Goal: Task Accomplishment & Management: Use online tool/utility

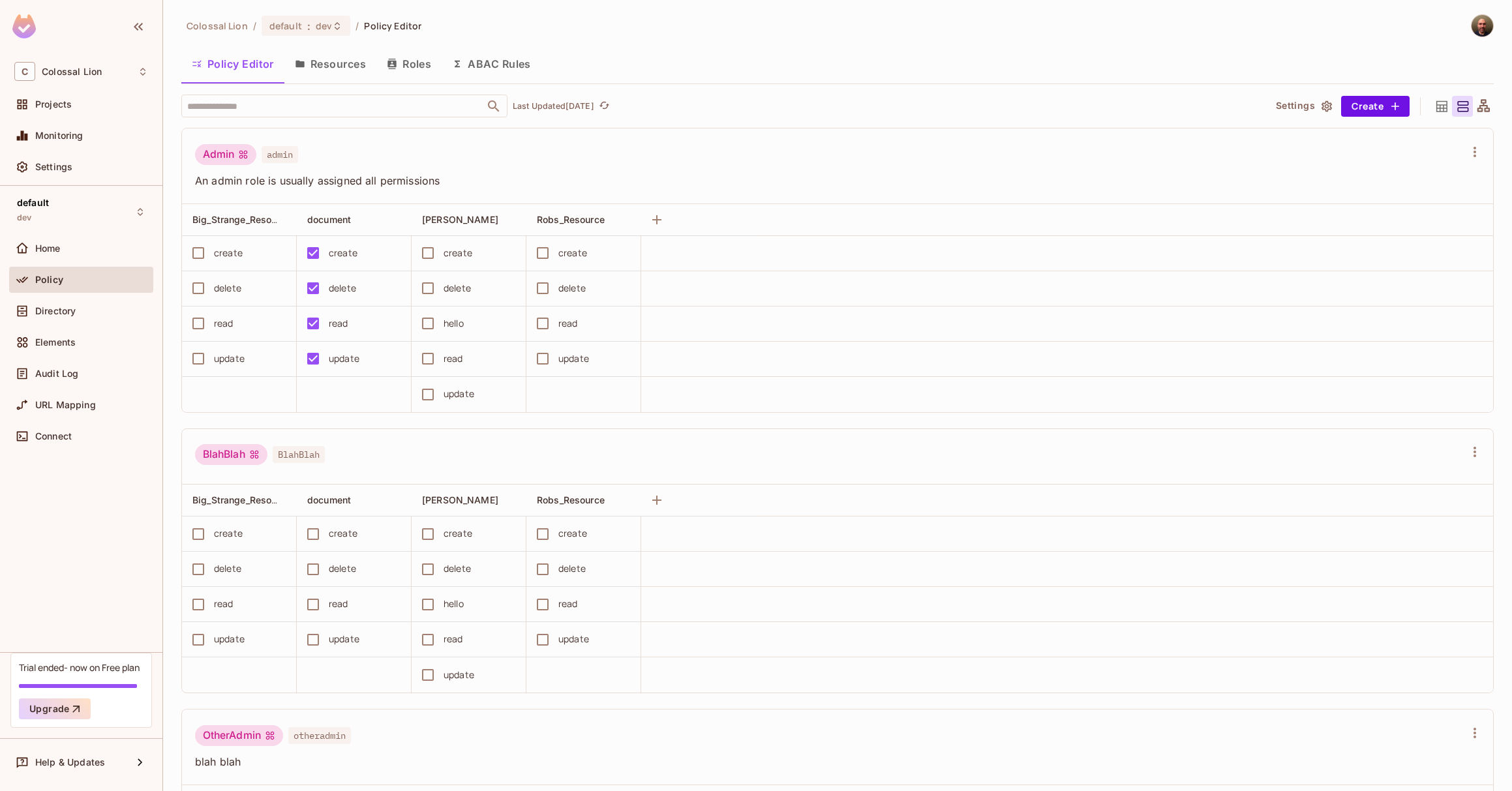
click at [327, 60] on button "Resources" at bounding box center [330, 63] width 92 height 33
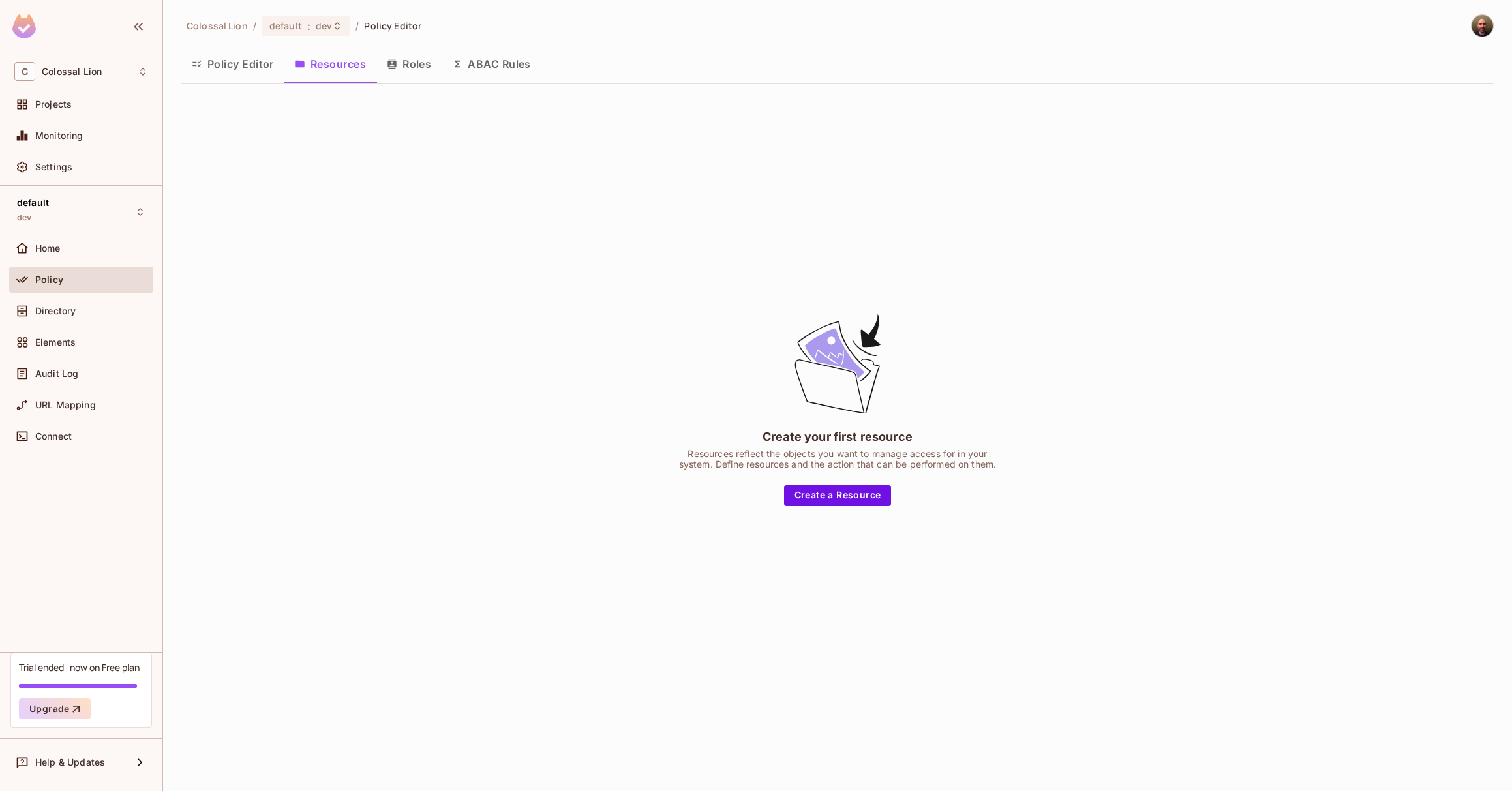
click at [312, 63] on button "Resources" at bounding box center [330, 63] width 92 height 33
click at [235, 68] on button "Policy Editor" at bounding box center [233, 63] width 103 height 33
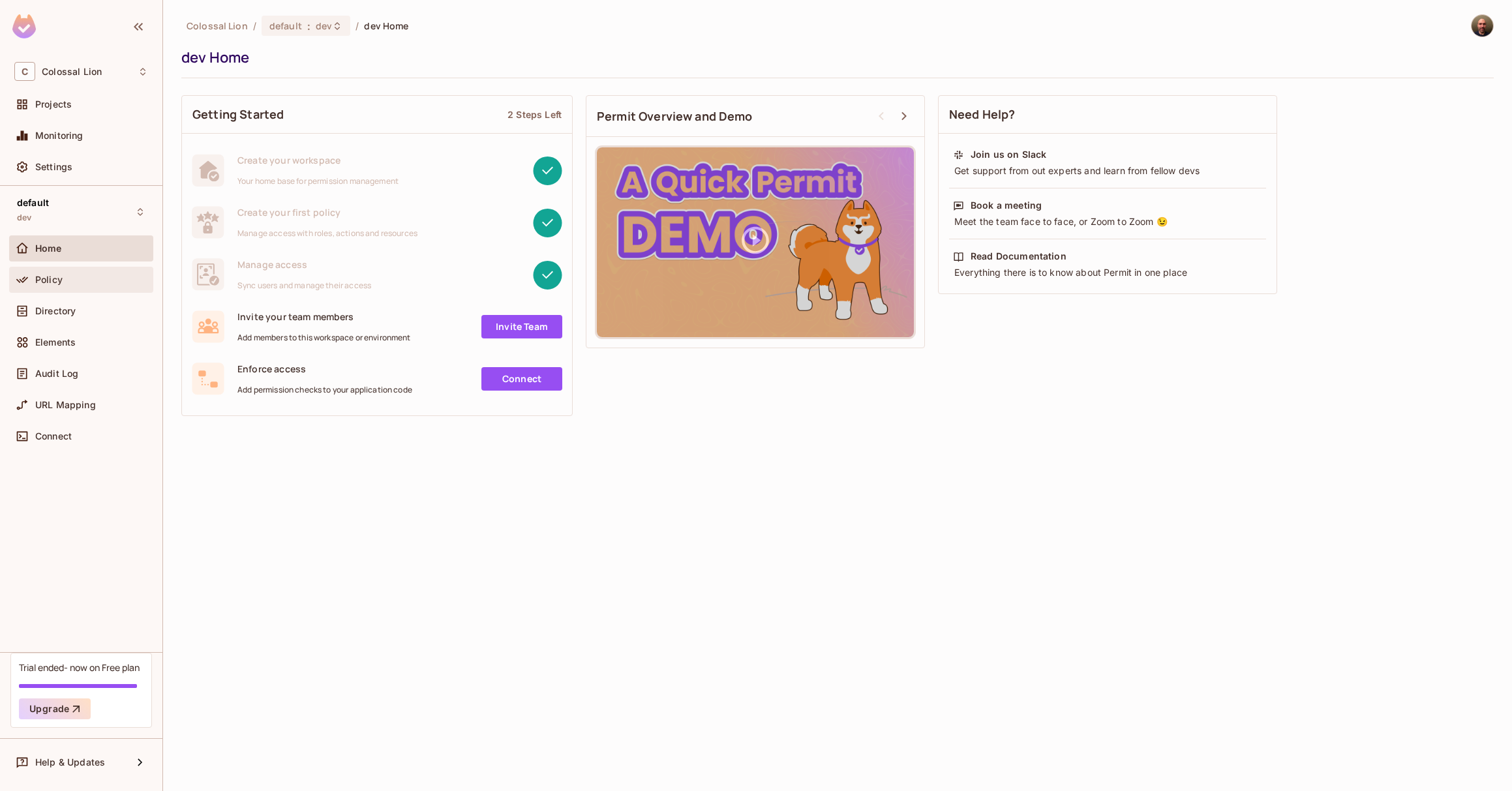
click at [89, 283] on div "Policy" at bounding box center [92, 279] width 113 height 11
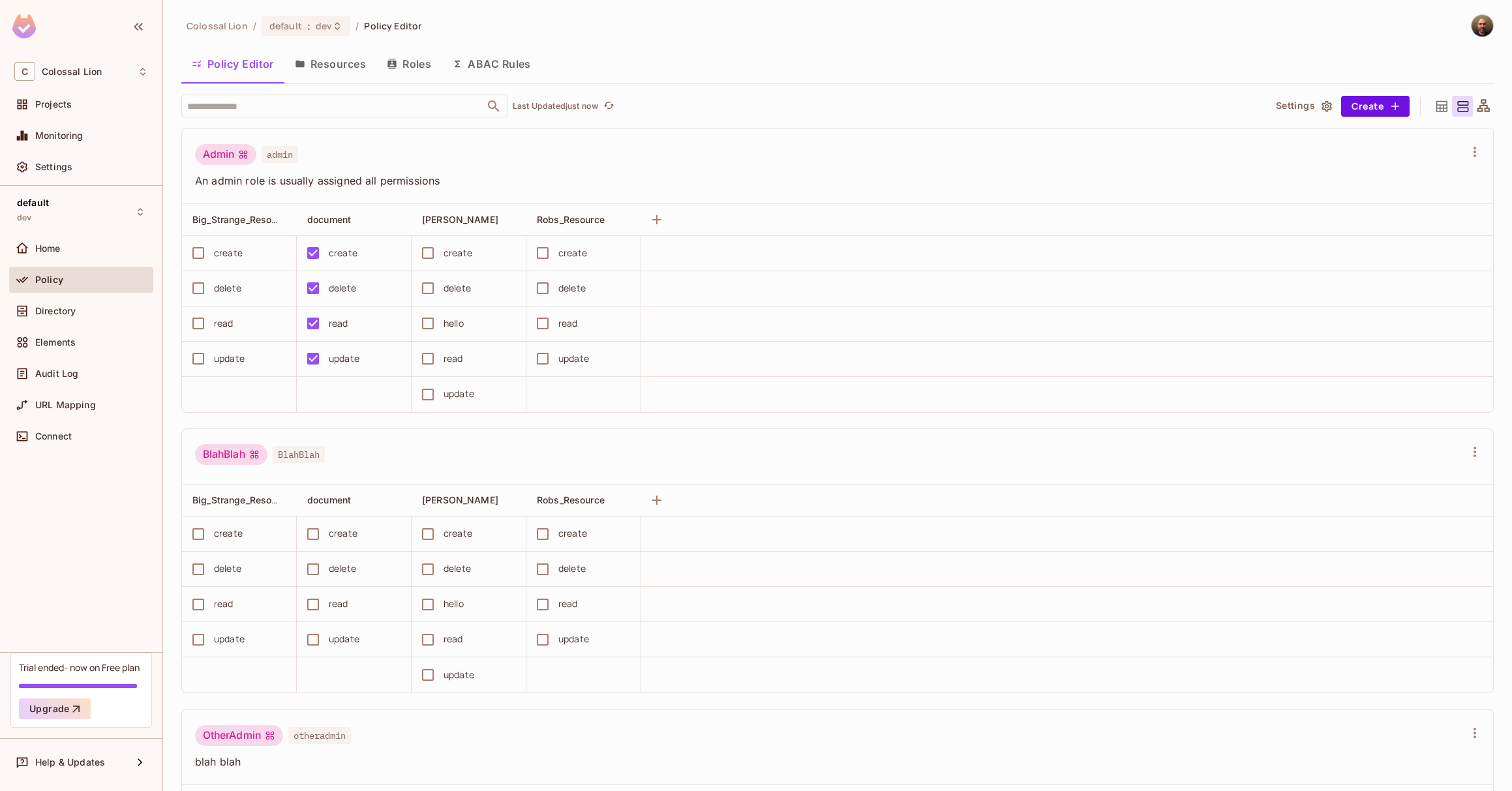
click at [334, 60] on button "Resources" at bounding box center [330, 63] width 92 height 33
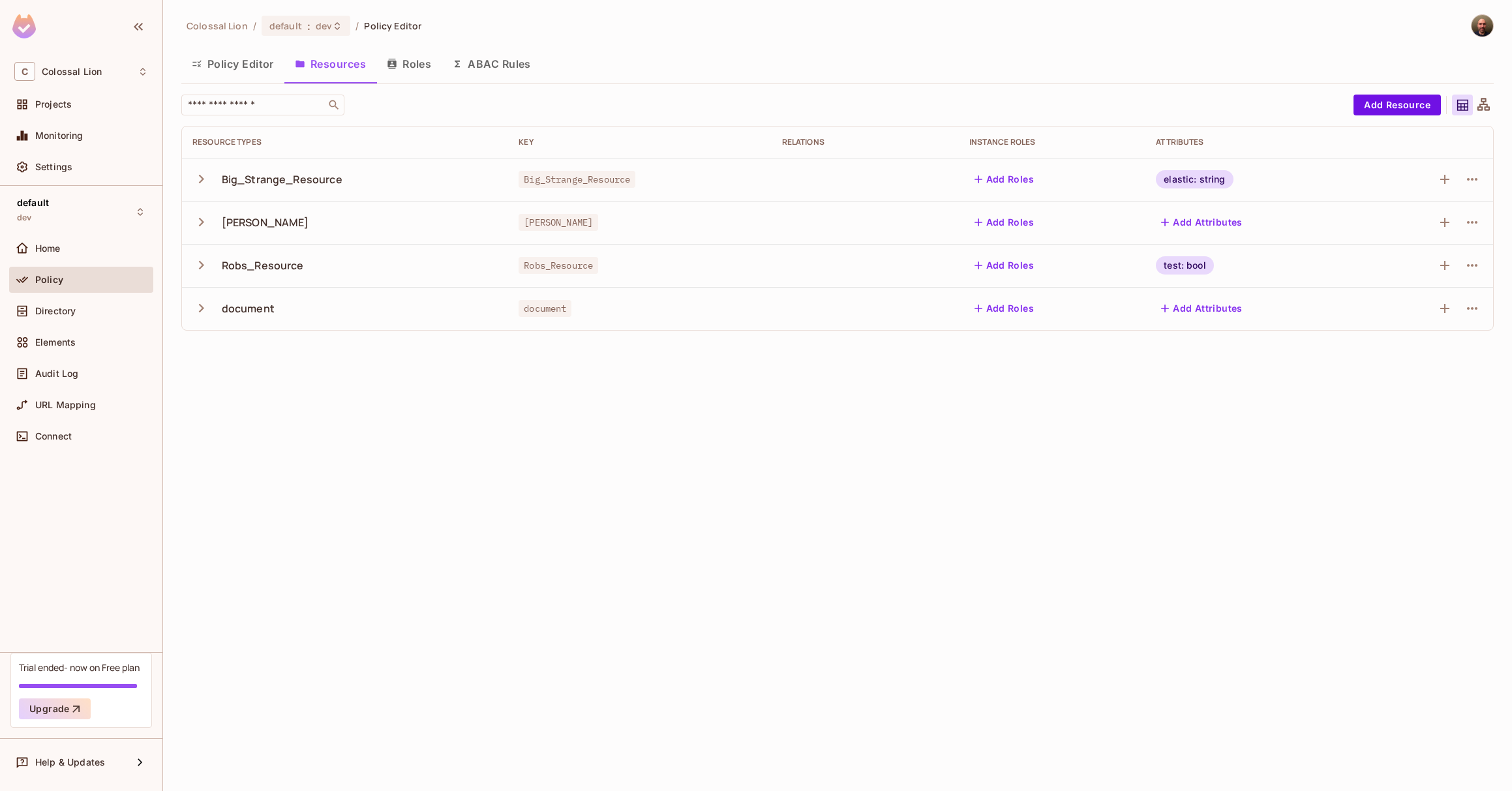
click at [232, 63] on button "Policy Editor" at bounding box center [233, 63] width 103 height 33
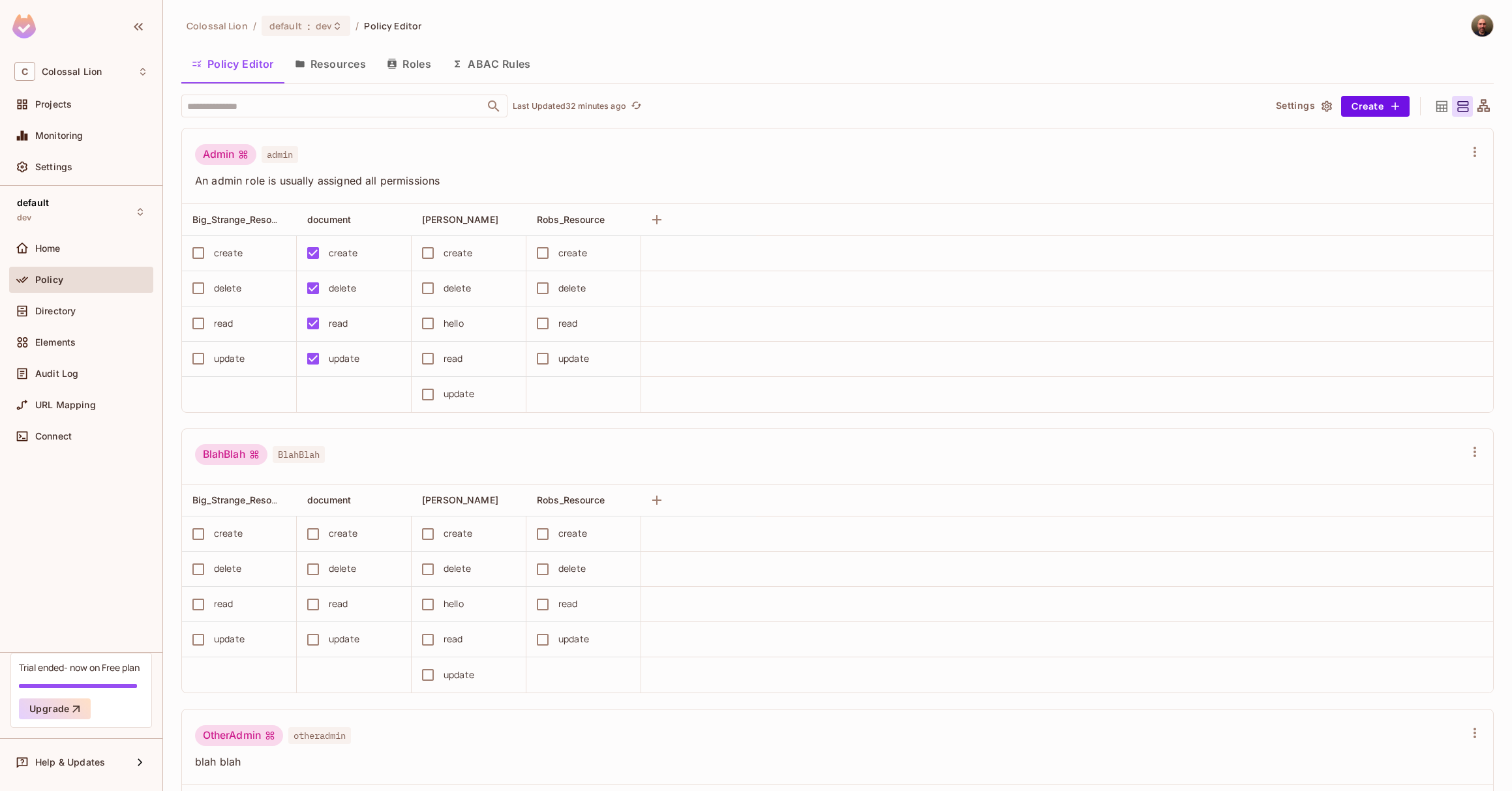
click at [311, 62] on button "Resources" at bounding box center [330, 63] width 92 height 33
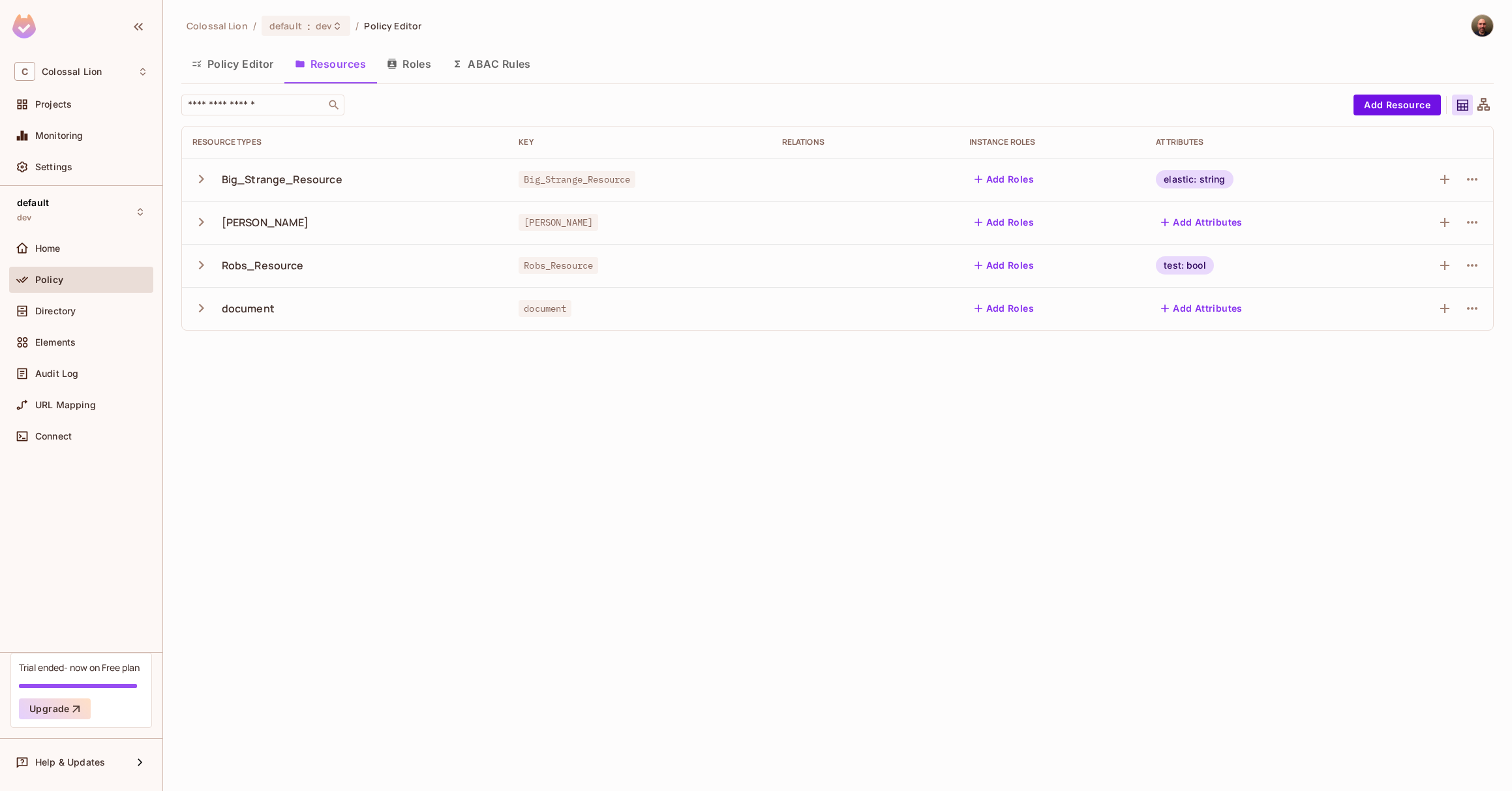
click at [224, 60] on button "Policy Editor" at bounding box center [233, 63] width 103 height 33
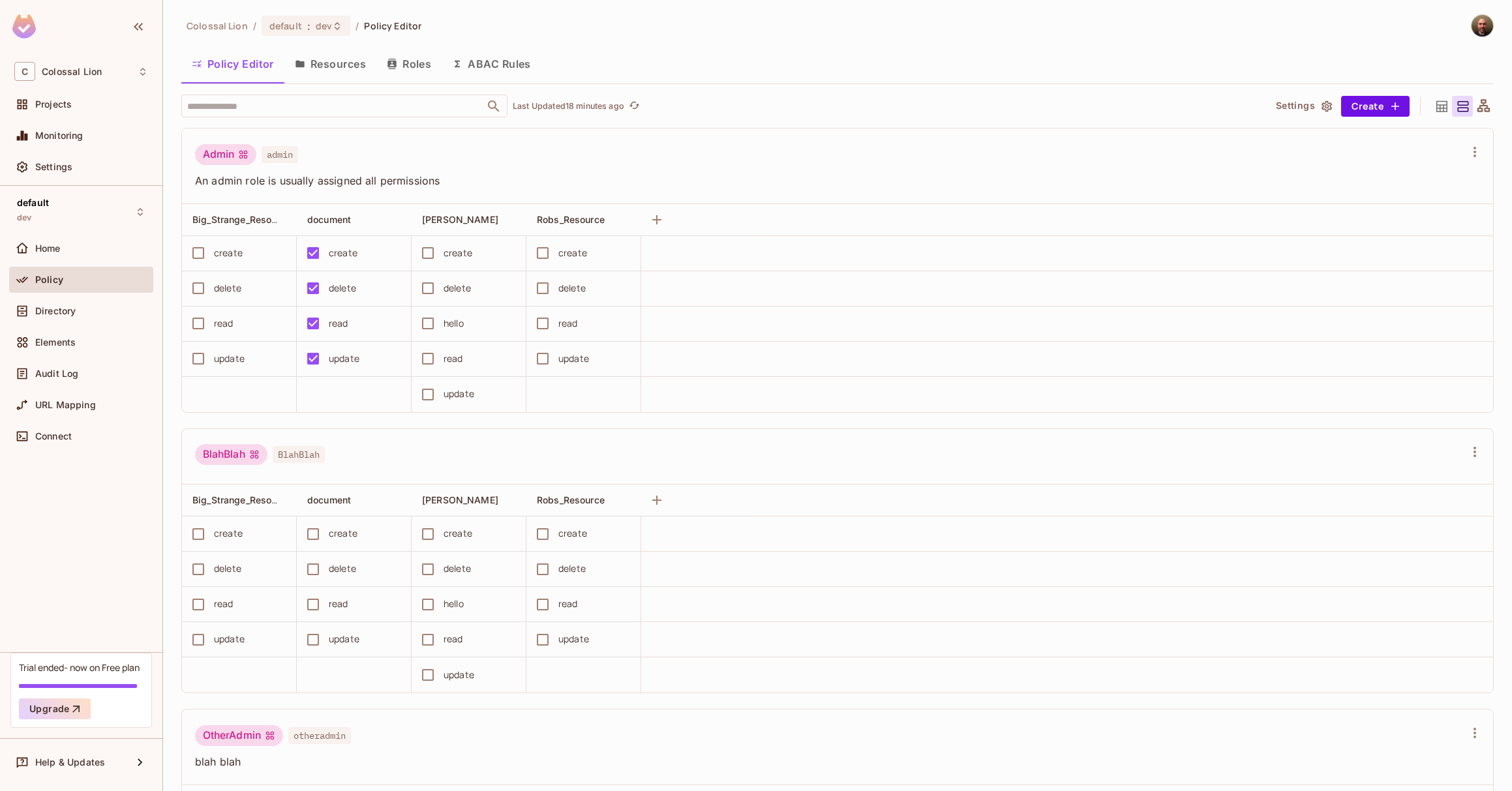
click at [323, 64] on button "Resources" at bounding box center [330, 63] width 92 height 33
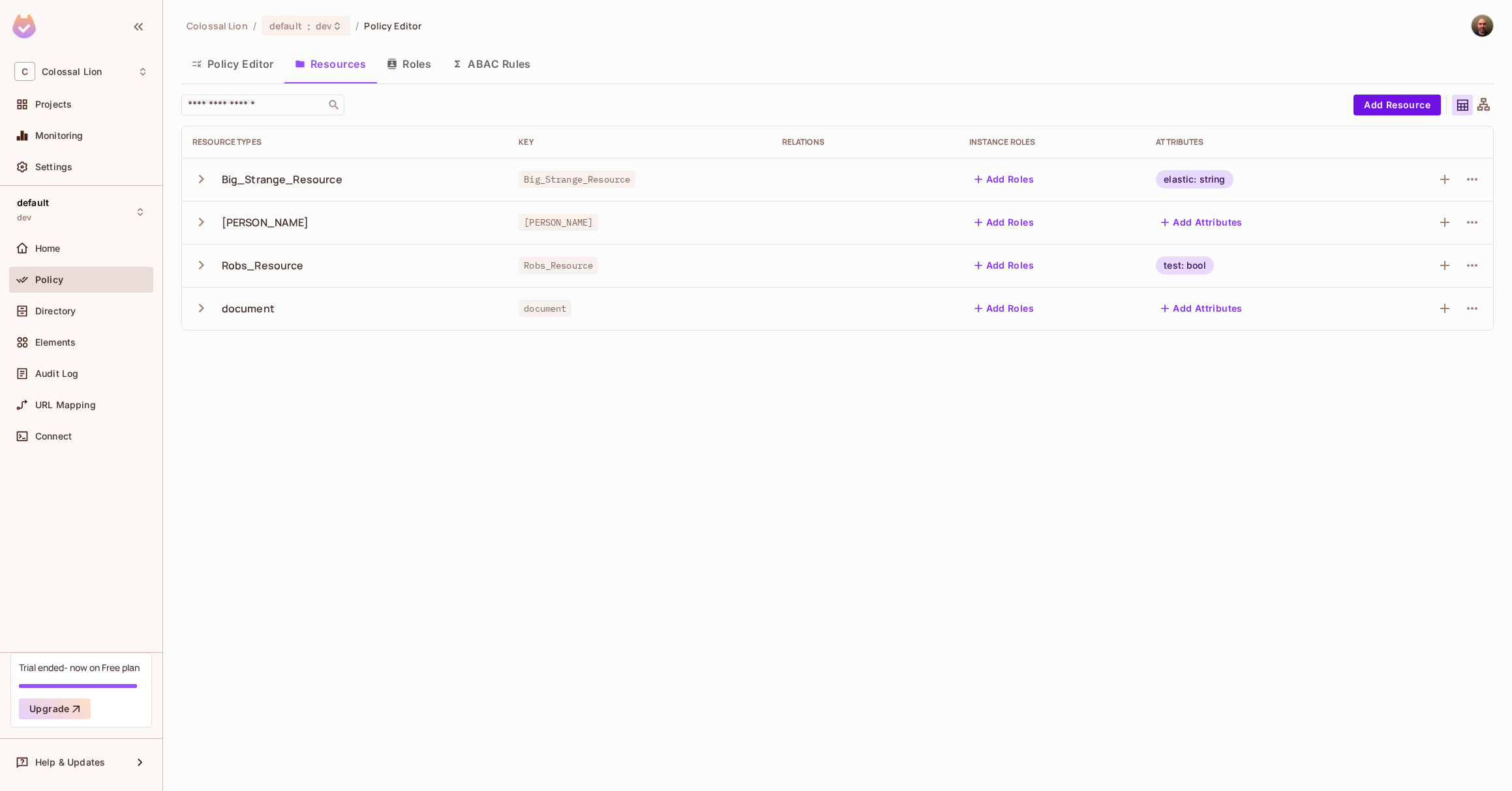
click at [199, 175] on icon "button" at bounding box center [201, 179] width 18 height 18
